Goal: Navigation & Orientation: Find specific page/section

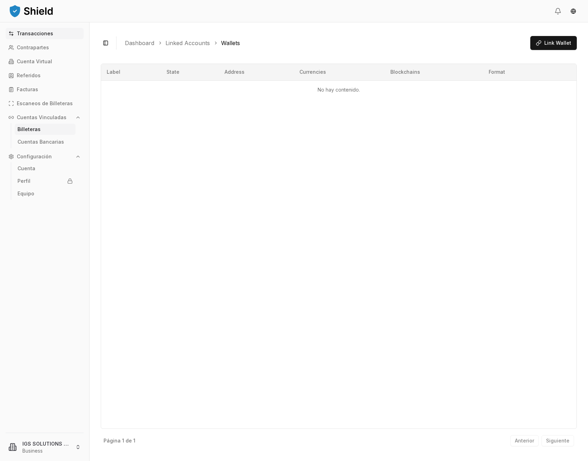
click at [39, 34] on p "Transacciones" at bounding box center [35, 33] width 36 height 5
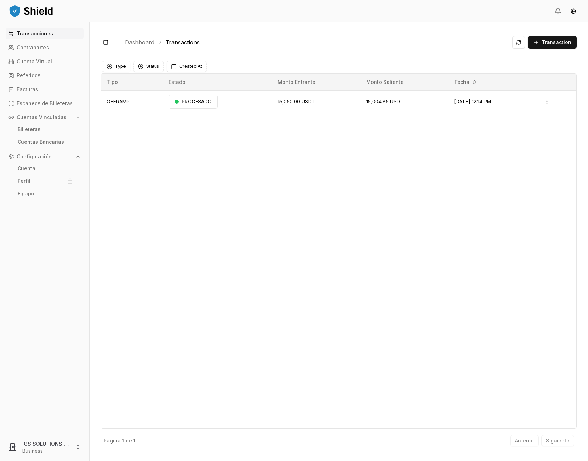
click at [49, 34] on p "Transacciones" at bounding box center [35, 33] width 36 height 5
click at [557, 45] on span "Transaction" at bounding box center [556, 42] width 29 height 7
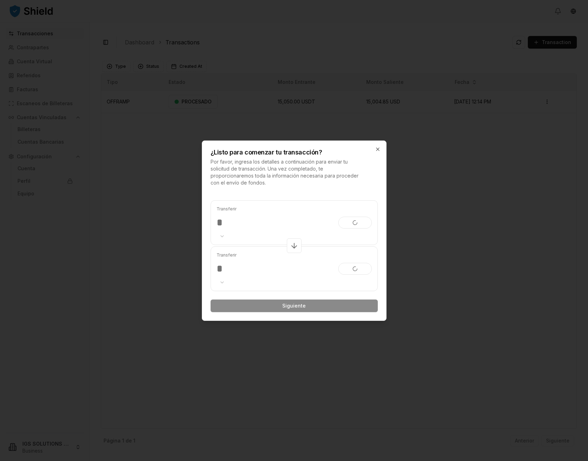
click at [441, 189] on div at bounding box center [294, 230] width 588 height 461
click at [377, 148] on icon "button" at bounding box center [378, 150] width 6 height 6
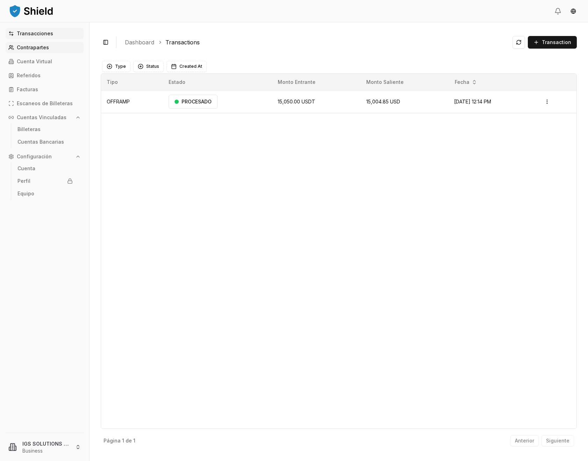
click at [52, 45] on link "Contrapartes" at bounding box center [45, 47] width 78 height 11
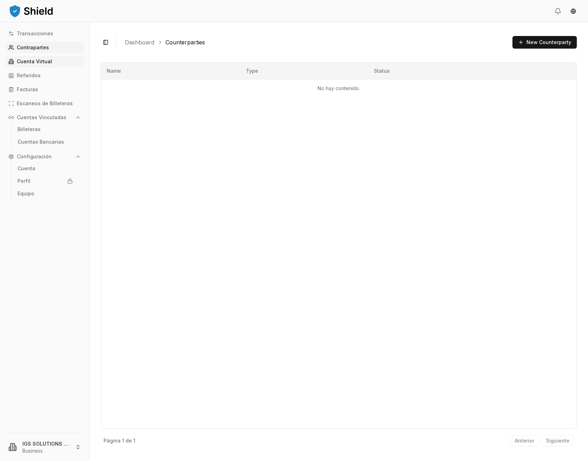
click at [41, 63] on p "Cuenta Virtual" at bounding box center [34, 61] width 35 height 5
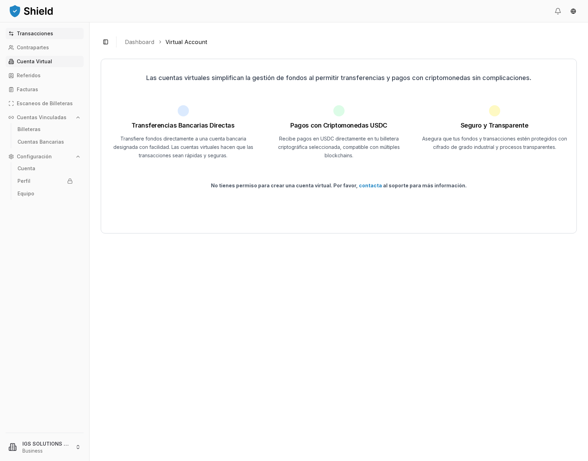
click at [28, 34] on p "Transacciones" at bounding box center [35, 33] width 36 height 5
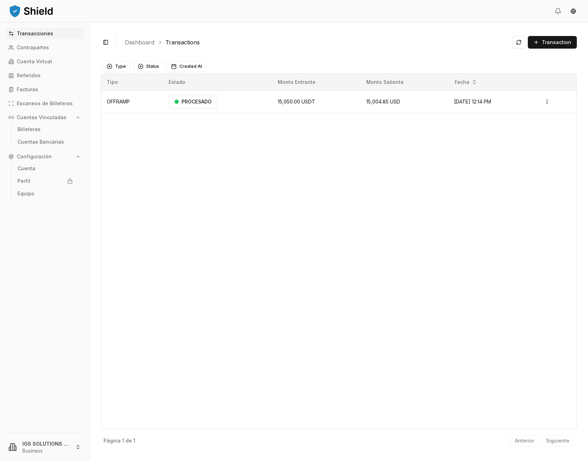
click at [26, 12] on img at bounding box center [30, 11] width 45 height 14
click at [33, 12] on img at bounding box center [30, 11] width 45 height 14
click at [39, 32] on p "Transacciones" at bounding box center [35, 33] width 36 height 5
click at [42, 45] on p "Contrapartes" at bounding box center [33, 47] width 32 height 5
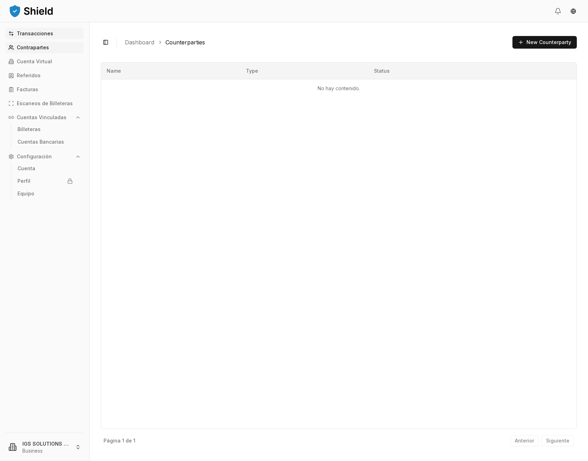
click at [29, 30] on link "Transacciones" at bounding box center [45, 33] width 78 height 11
